Goal: Navigation & Orientation: Find specific page/section

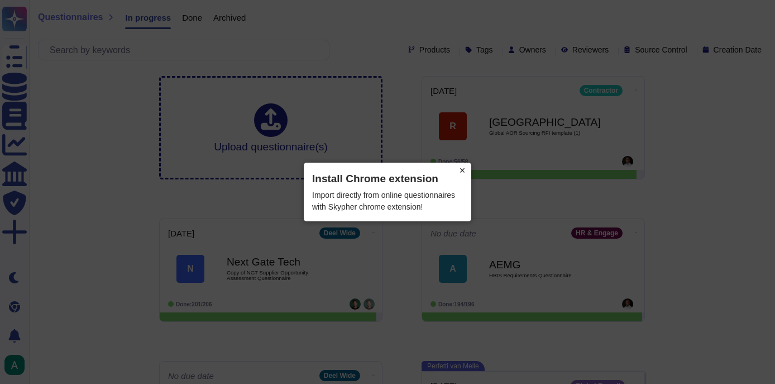
click at [463, 171] on button "×" at bounding box center [462, 170] width 18 height 16
